Goal: Transaction & Acquisition: Download file/media

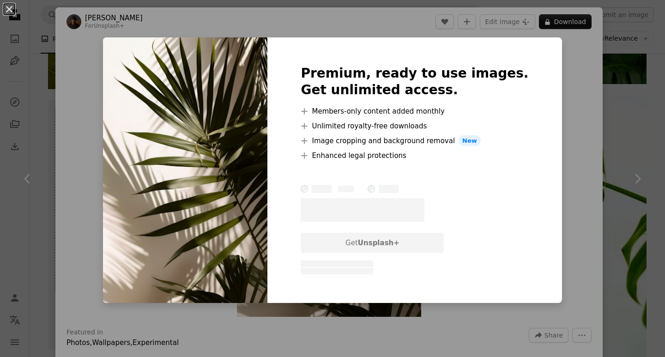
scroll to position [2216, 0]
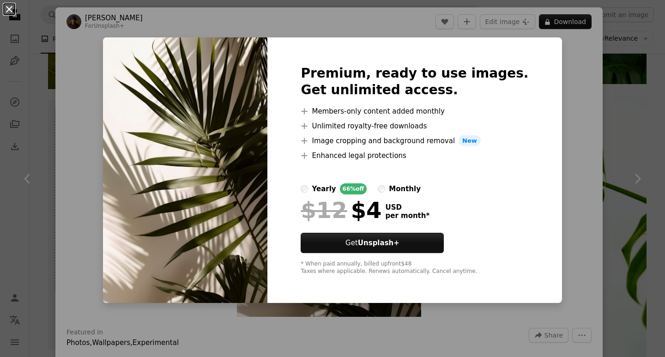
click at [11, 6] on button "An X shape" at bounding box center [9, 9] width 11 height 11
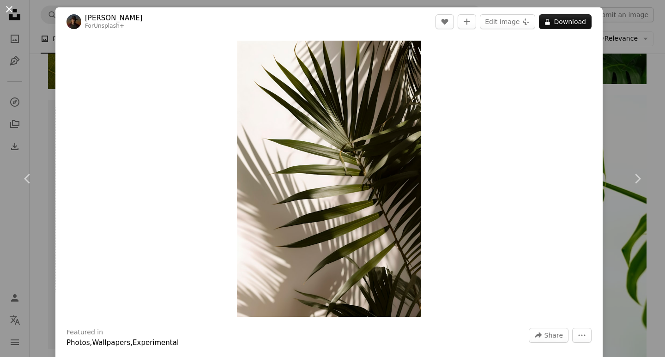
click at [6, 6] on button "An X shape" at bounding box center [9, 9] width 11 height 11
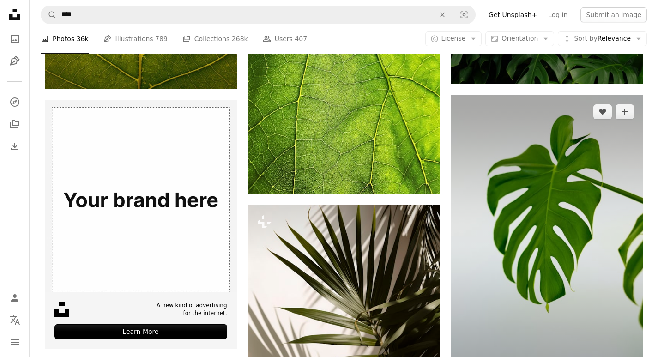
click at [508, 199] on img at bounding box center [547, 239] width 192 height 288
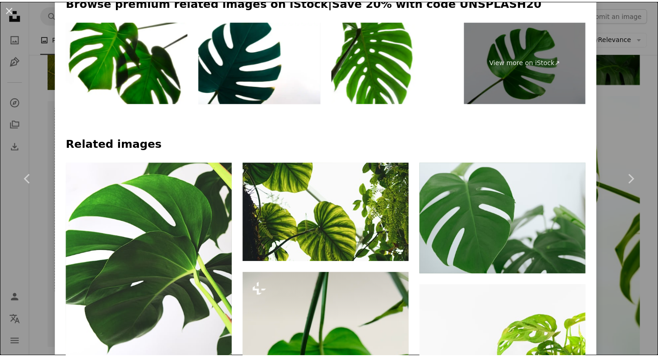
scroll to position [277, 0]
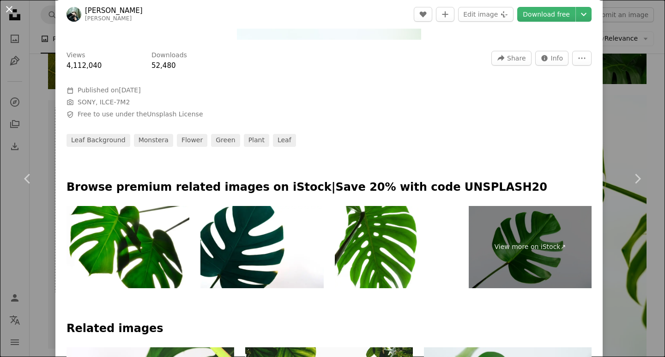
click at [12, 11] on button "An X shape" at bounding box center [9, 9] width 11 height 11
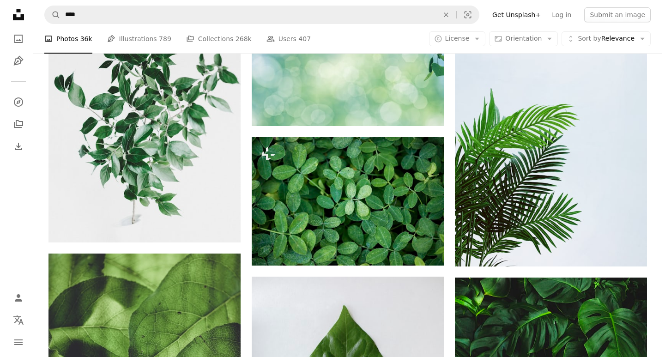
scroll to position [3786, 0]
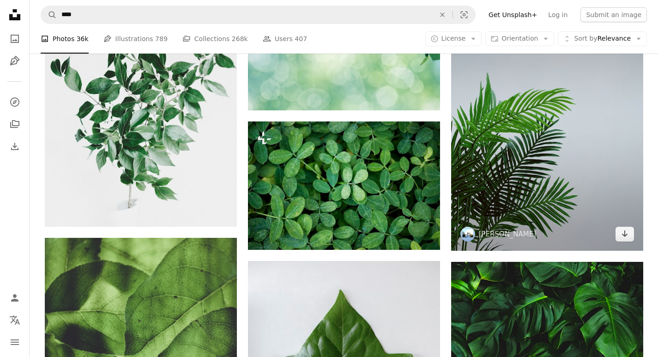
click at [555, 211] on img at bounding box center [547, 122] width 192 height 256
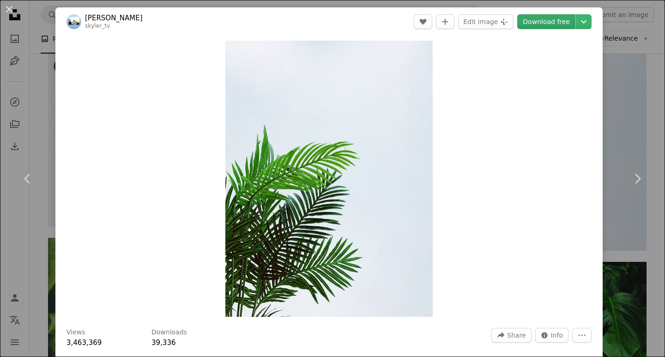
click at [533, 24] on link "Download free" at bounding box center [546, 21] width 58 height 15
